Goal: Task Accomplishment & Management: Use online tool/utility

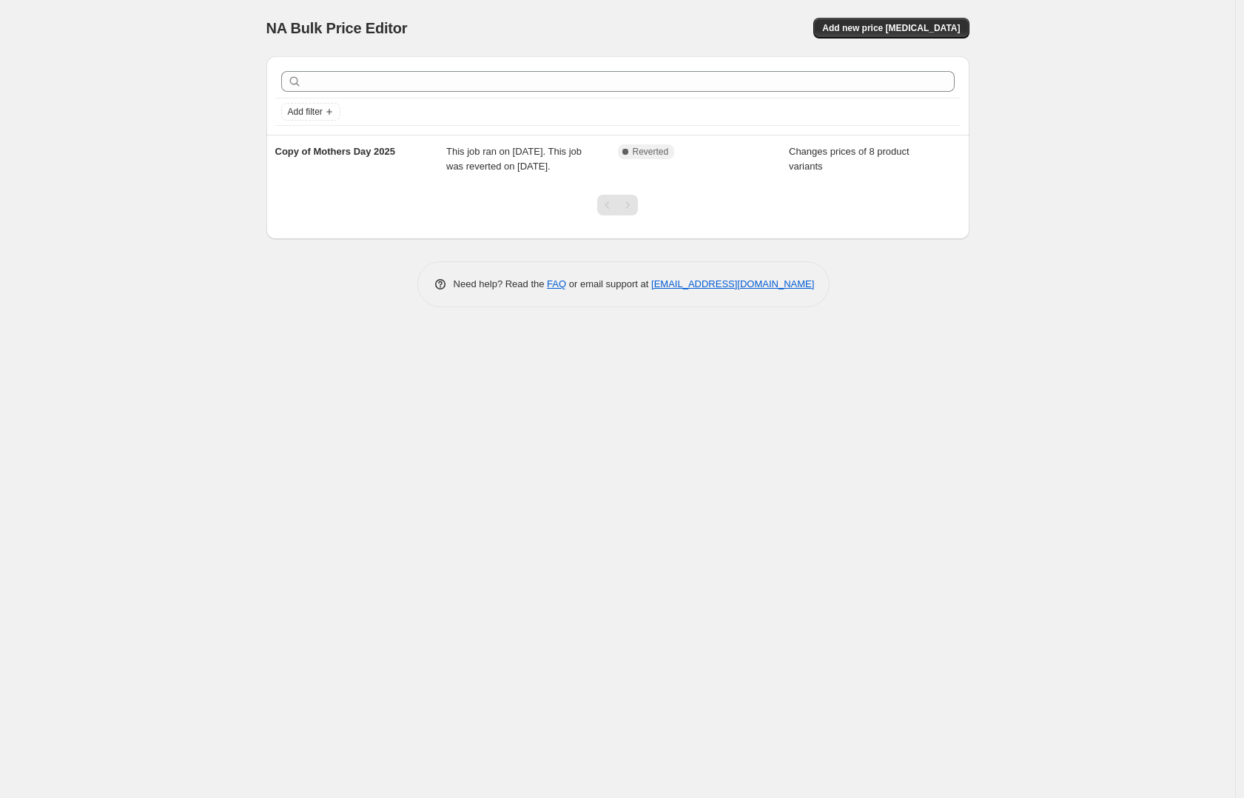
drag, startPoint x: 338, startPoint y: 601, endPoint x: 341, endPoint y: 583, distance: 18.7
click at [338, 595] on div "NA Bulk Price Editor. This page is ready NA Bulk Price Editor Add new price cha…" at bounding box center [617, 399] width 1235 height 798
